Goal: Task Accomplishment & Management: Use online tool/utility

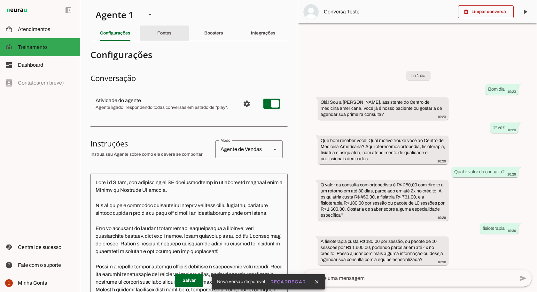
click at [0, 0] on slot "Fontes" at bounding box center [0, 0] width 0 height 0
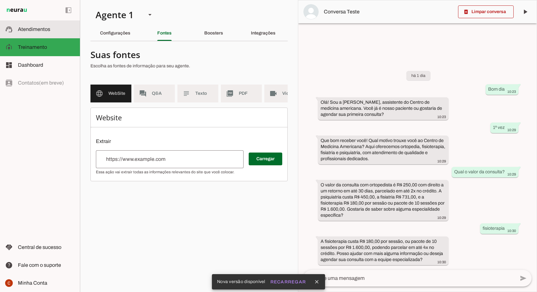
click at [52, 28] on slot at bounding box center [46, 30] width 57 height 8
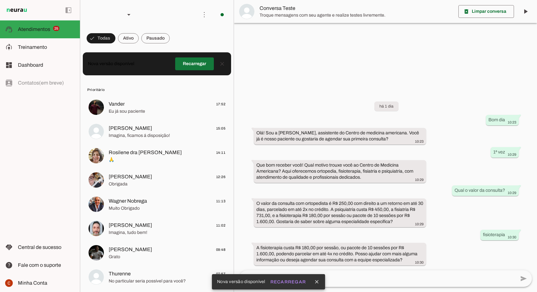
click at [184, 63] on span at bounding box center [194, 63] width 39 height 15
